Goal: Transaction & Acquisition: Book appointment/travel/reservation

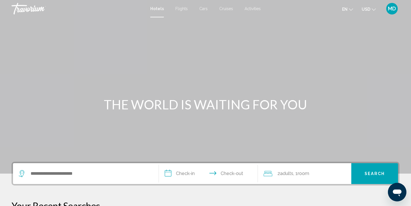
click at [225, 8] on span "Cruises" at bounding box center [226, 8] width 14 height 5
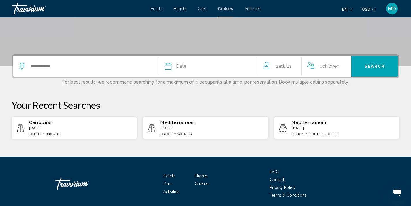
scroll to position [120, 0]
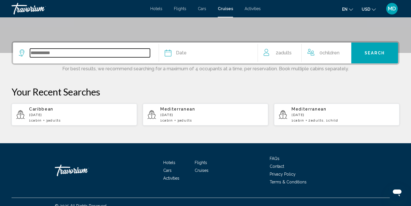
click at [64, 56] on input "Search widget" at bounding box center [90, 53] width 120 height 9
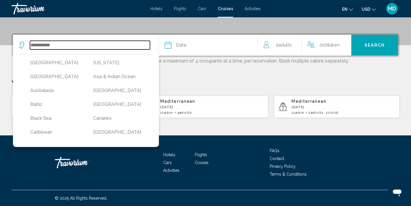
scroll to position [128, 0]
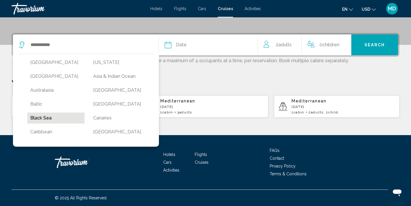
click at [50, 119] on button "Black Sea" at bounding box center [55, 117] width 57 height 11
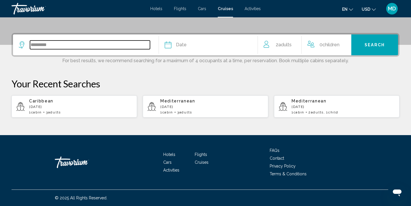
click at [55, 41] on input "*********" at bounding box center [90, 44] width 120 height 9
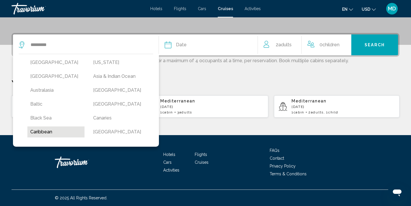
click at [48, 130] on button "Caribbean" at bounding box center [55, 131] width 57 height 11
type input "*********"
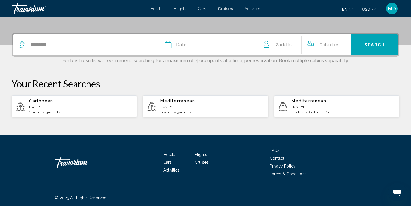
click at [194, 44] on div "Date" at bounding box center [208, 45] width 87 height 8
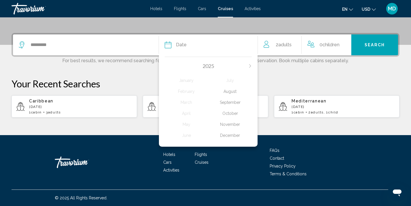
click at [231, 123] on div "November" at bounding box center [230, 124] width 44 height 10
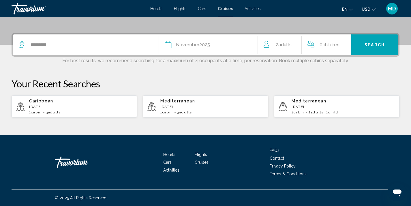
click at [333, 44] on span "Children" at bounding box center [331, 44] width 17 height 5
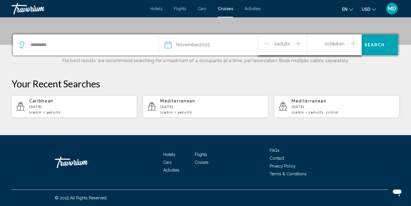
click at [355, 43] on icon "Increment children" at bounding box center [353, 43] width 5 height 7
click at [352, 67] on div "Travelers: 2 adults, 1 child" at bounding box center [350, 68] width 5 height 5
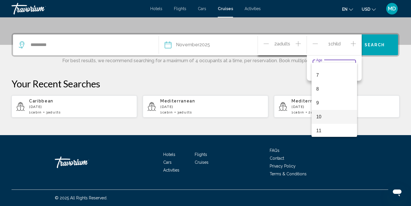
scroll to position [92, 0]
click at [320, 130] on span "11" at bounding box center [334, 130] width 36 height 14
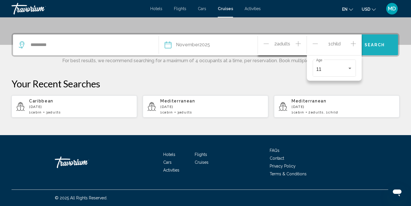
click at [375, 52] on button "Search" at bounding box center [375, 44] width 47 height 21
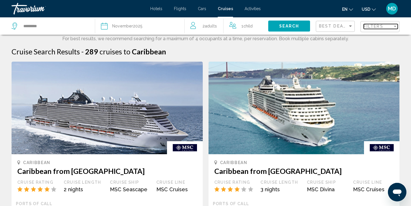
click at [381, 27] on span "Filters" at bounding box center [374, 26] width 20 height 5
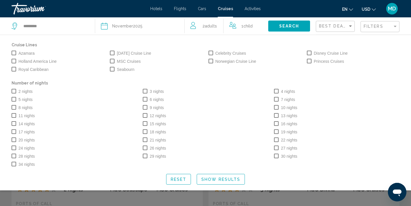
click at [277, 98] on span "Search widget" at bounding box center [276, 99] width 5 height 5
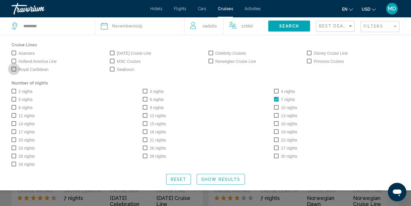
click at [14, 69] on span "Search widget" at bounding box center [14, 69] width 5 height 5
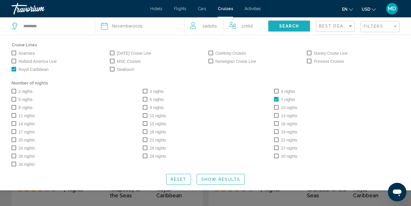
click at [296, 29] on button "Search" at bounding box center [290, 25] width 42 height 11
click at [290, 27] on span "Search" at bounding box center [289, 26] width 20 height 5
click at [285, 25] on span "Search" at bounding box center [289, 26] width 20 height 5
click at [217, 176] on button "Show Results" at bounding box center [221, 179] width 48 height 11
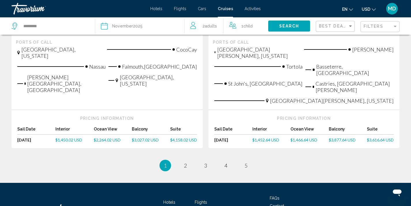
scroll to position [682, 0]
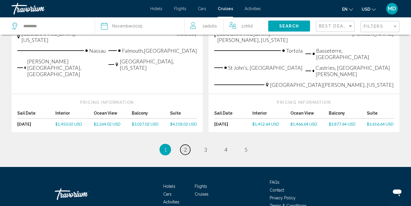
click at [189, 144] on link "page 2" at bounding box center [185, 149] width 10 height 10
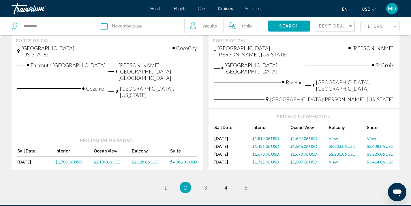
scroll to position [705, 0]
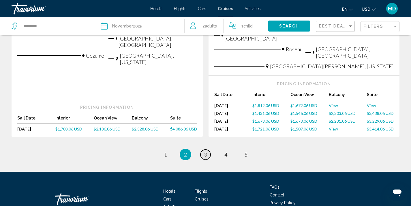
click at [205, 151] on span "3" at bounding box center [205, 154] width 3 height 6
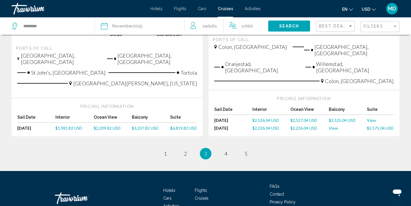
scroll to position [695, 0]
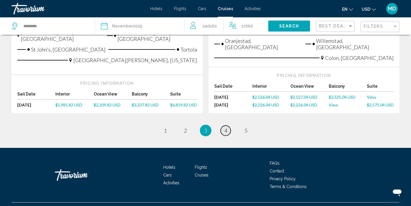
click at [230, 125] on link "page 4" at bounding box center [226, 130] width 10 height 10
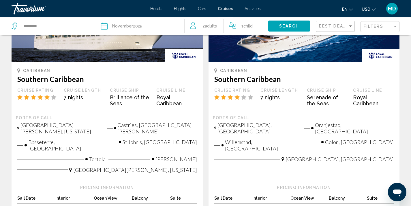
scroll to position [691, 0]
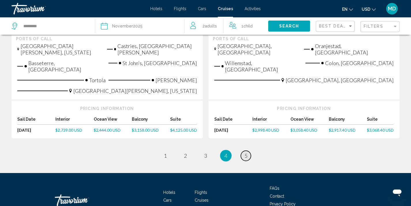
click at [247, 150] on link "page 5" at bounding box center [246, 155] width 10 height 10
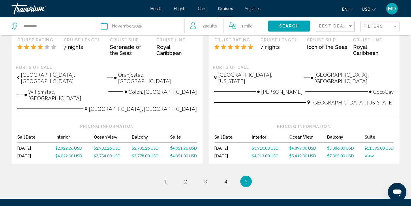
scroll to position [438, 0]
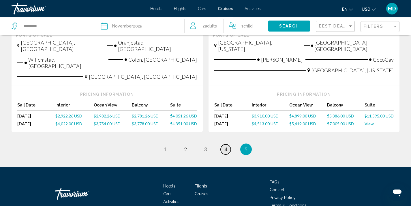
click at [225, 146] on span "4" at bounding box center [226, 149] width 3 height 6
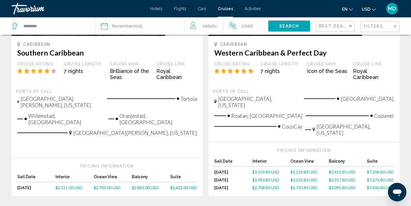
scroll to position [373, 0]
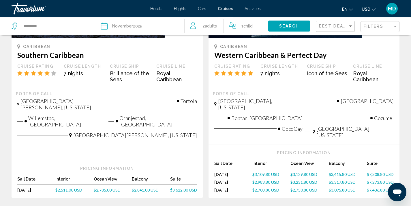
click at [341, 179] on span "$3,317.80 USD" at bounding box center [342, 181] width 27 height 5
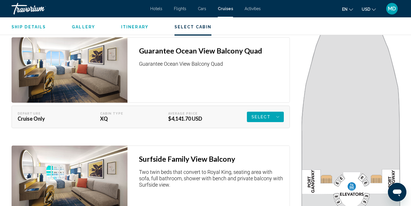
scroll to position [1078, 0]
